Goal: Transaction & Acquisition: Purchase product/service

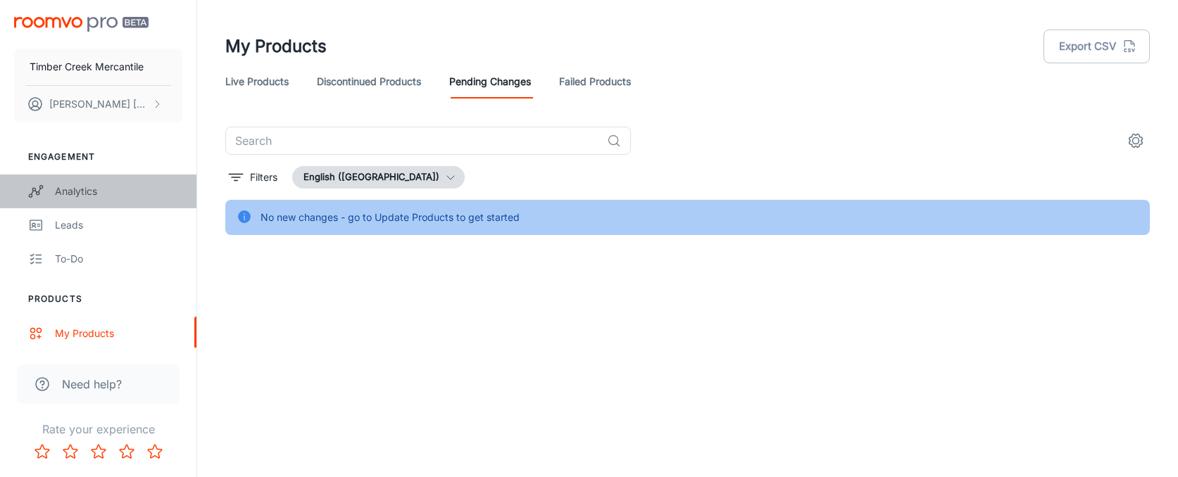
click at [75, 189] on div "Analytics" at bounding box center [118, 191] width 127 height 15
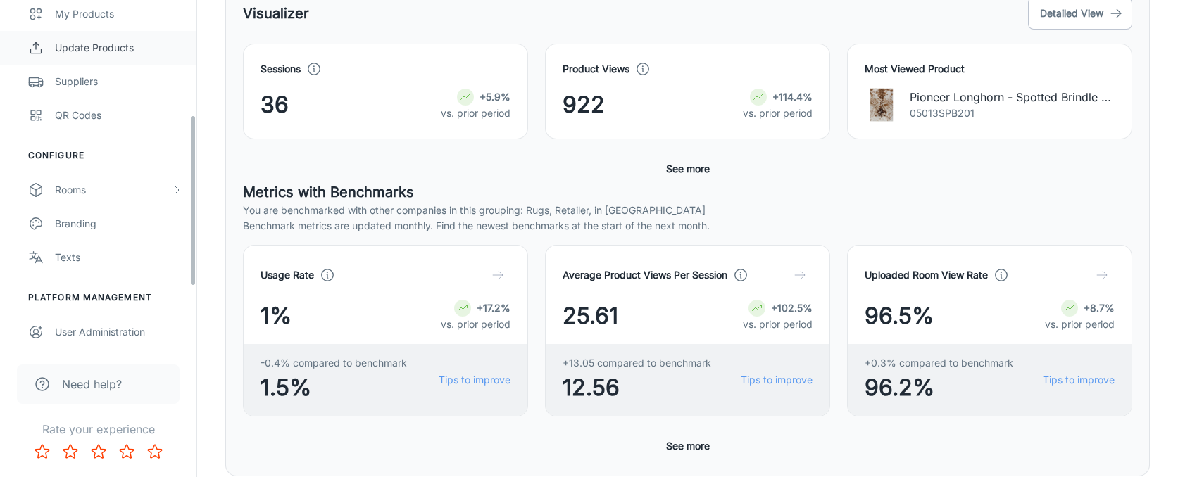
scroll to position [355, 0]
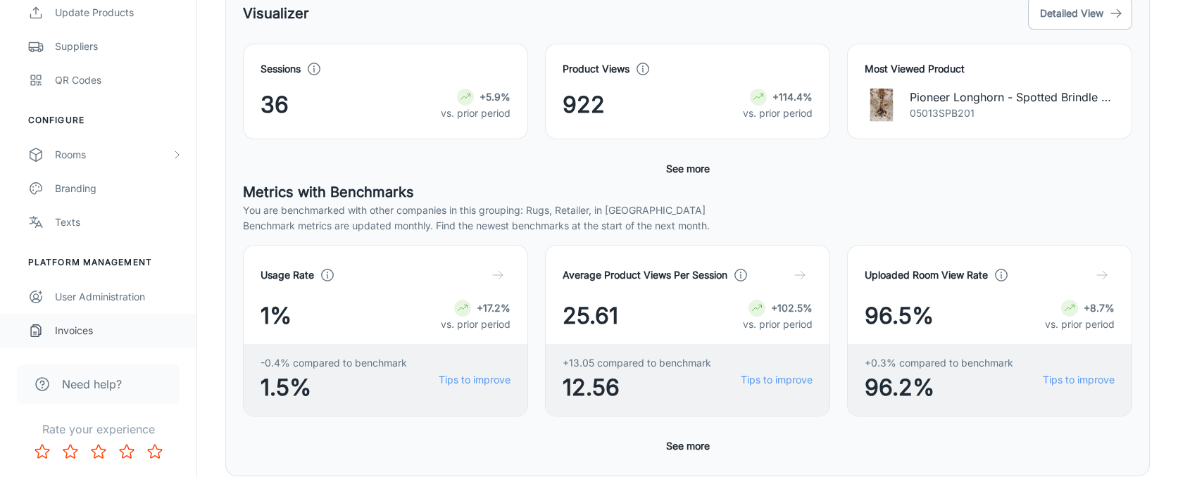
click at [88, 335] on div "Invoices" at bounding box center [118, 330] width 127 height 15
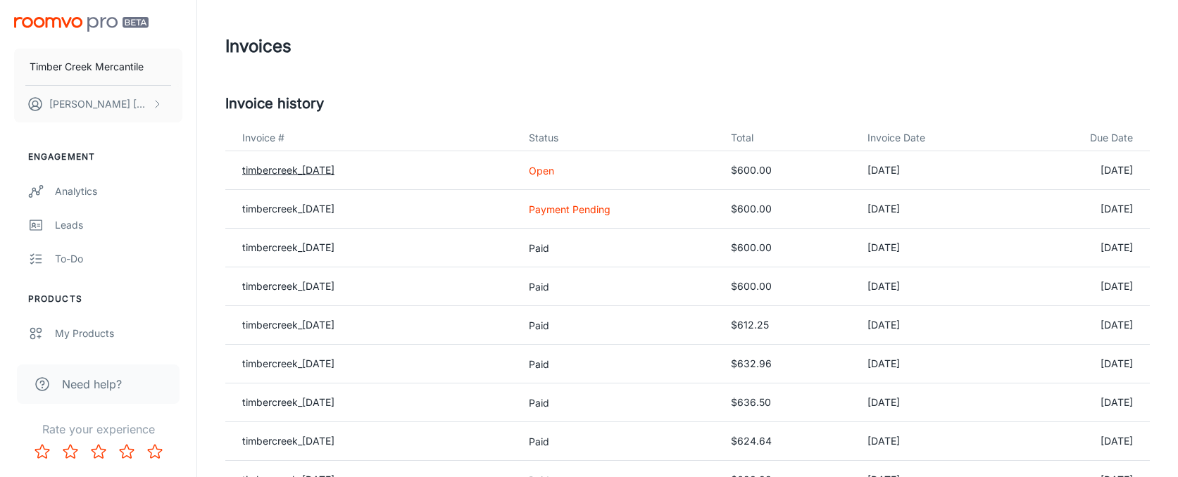
click at [333, 167] on link "timbercreek_[DATE]" at bounding box center [288, 170] width 92 height 12
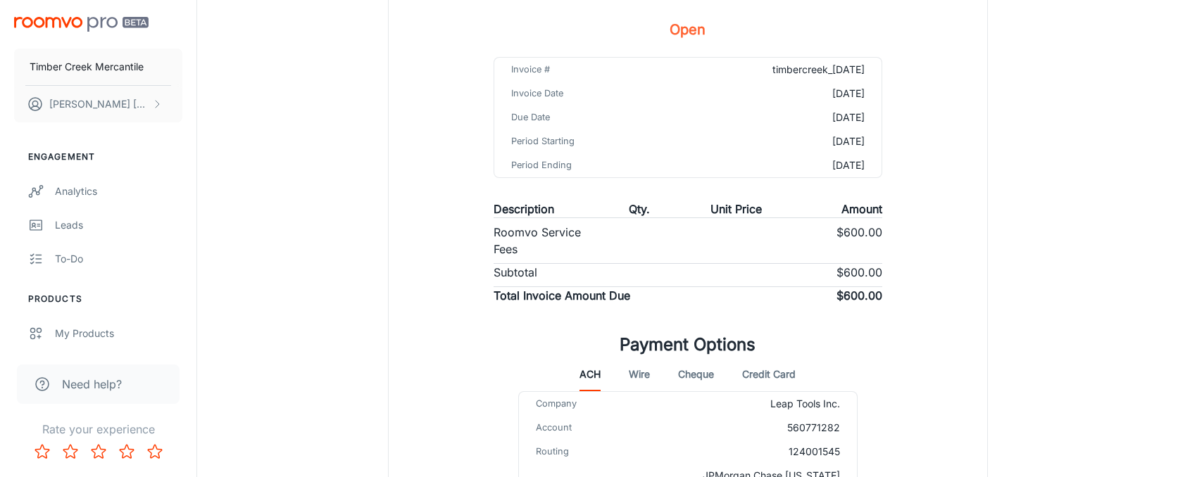
scroll to position [218, 0]
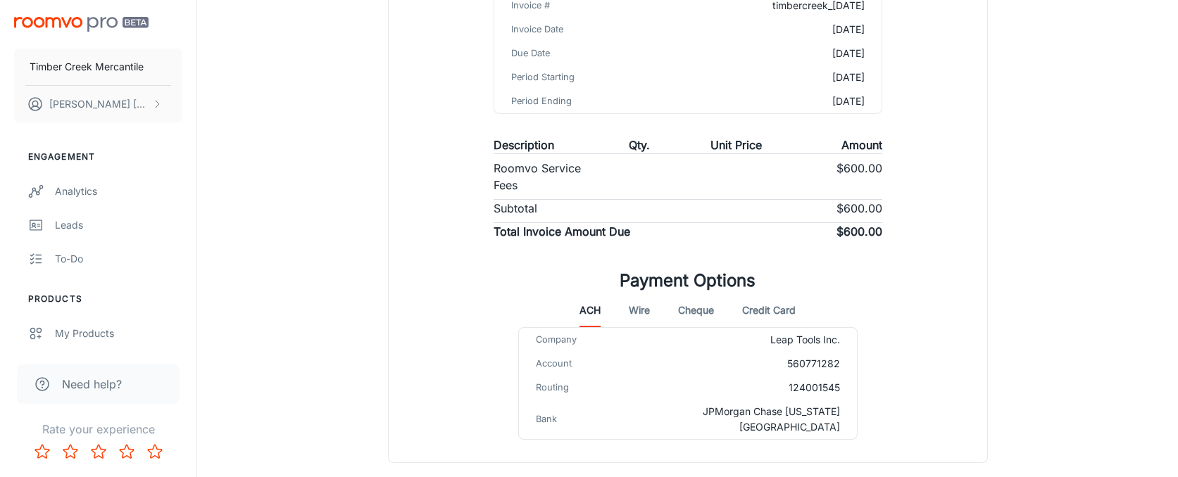
click at [765, 314] on button "Credit Card" at bounding box center [769, 311] width 54 height 34
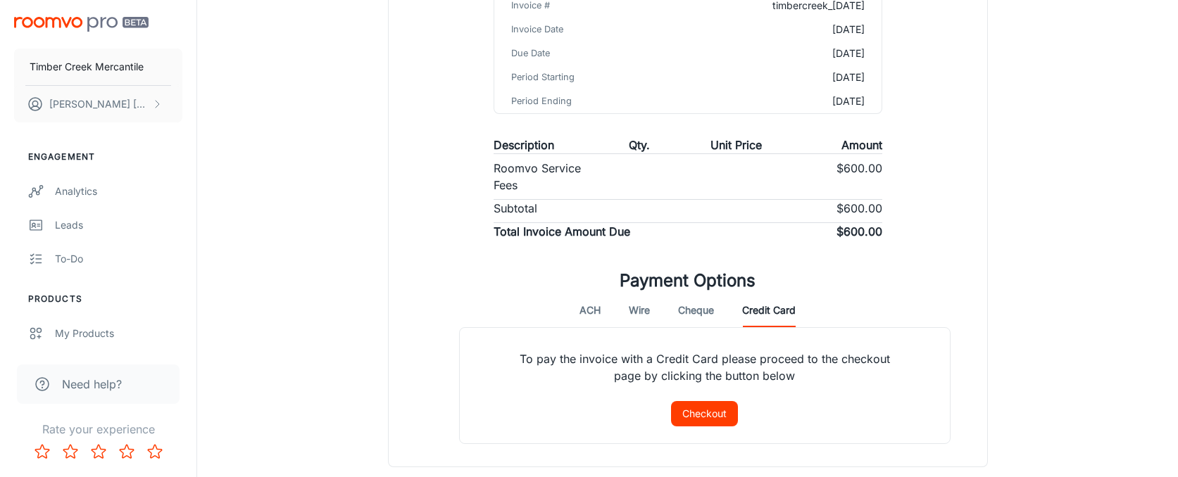
click at [708, 413] on button "Checkout" at bounding box center [704, 413] width 67 height 25
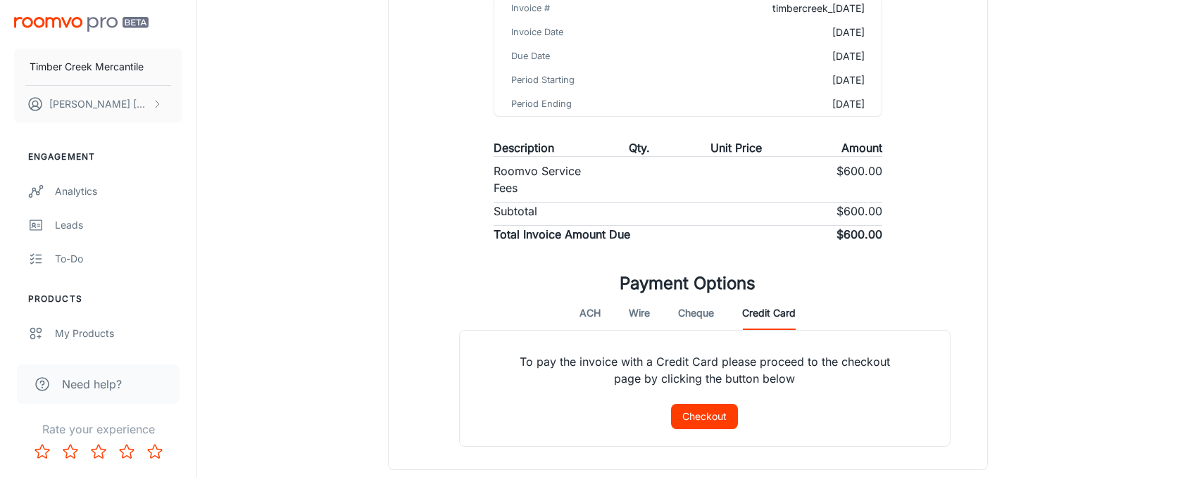
scroll to position [216, 0]
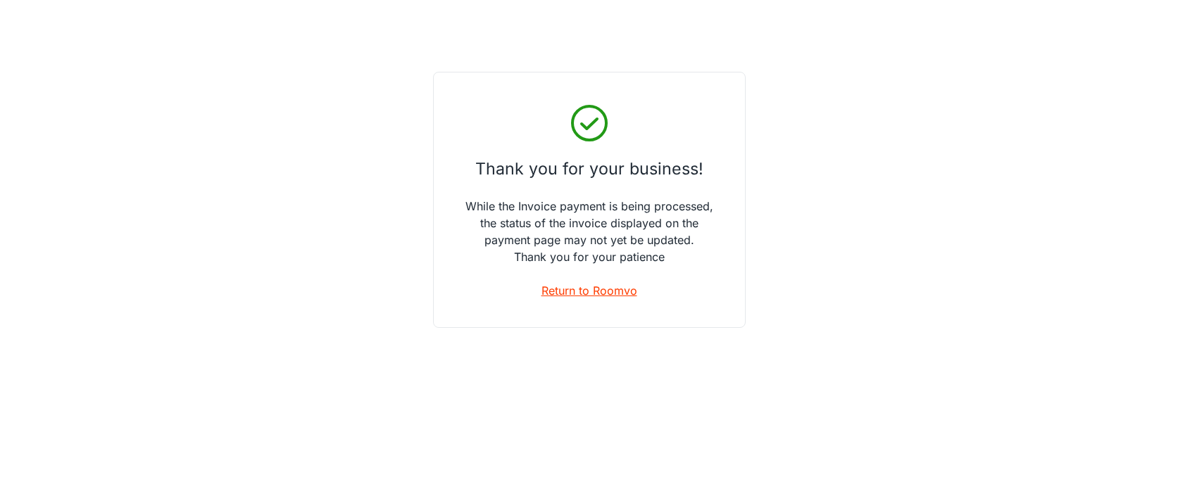
click at [603, 295] on link "Return to Roomvo" at bounding box center [590, 290] width 96 height 17
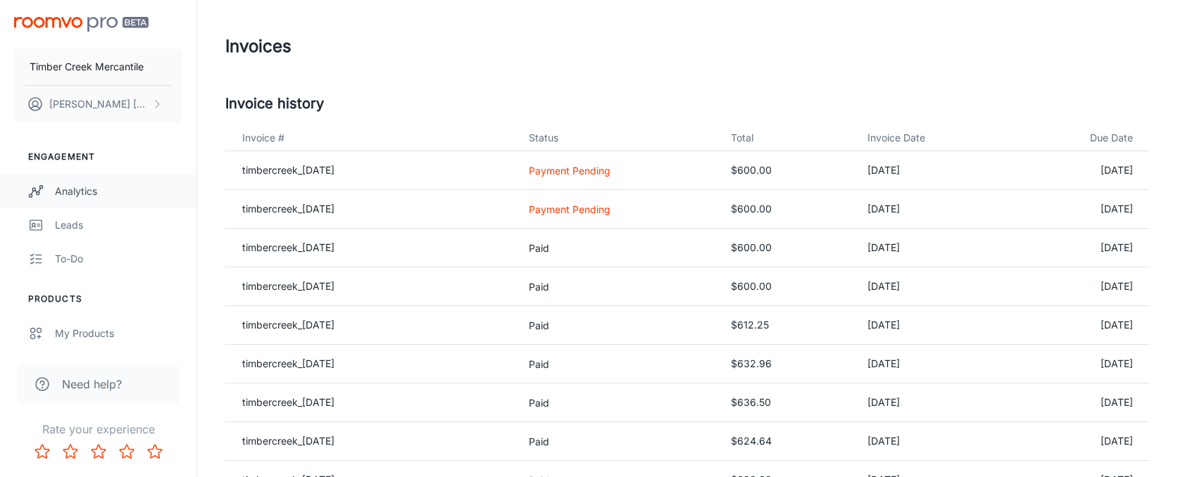
click at [68, 185] on div "Analytics" at bounding box center [118, 191] width 127 height 15
